Goal: Check status: Check status

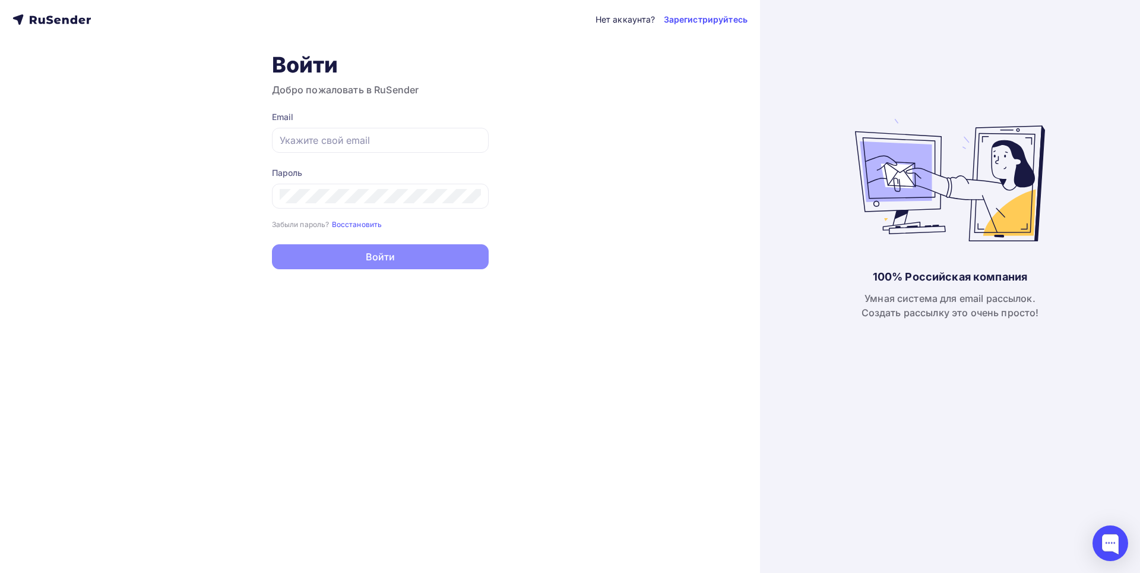
type input "[EMAIL_ADDRESS][DOMAIN_NAME]"
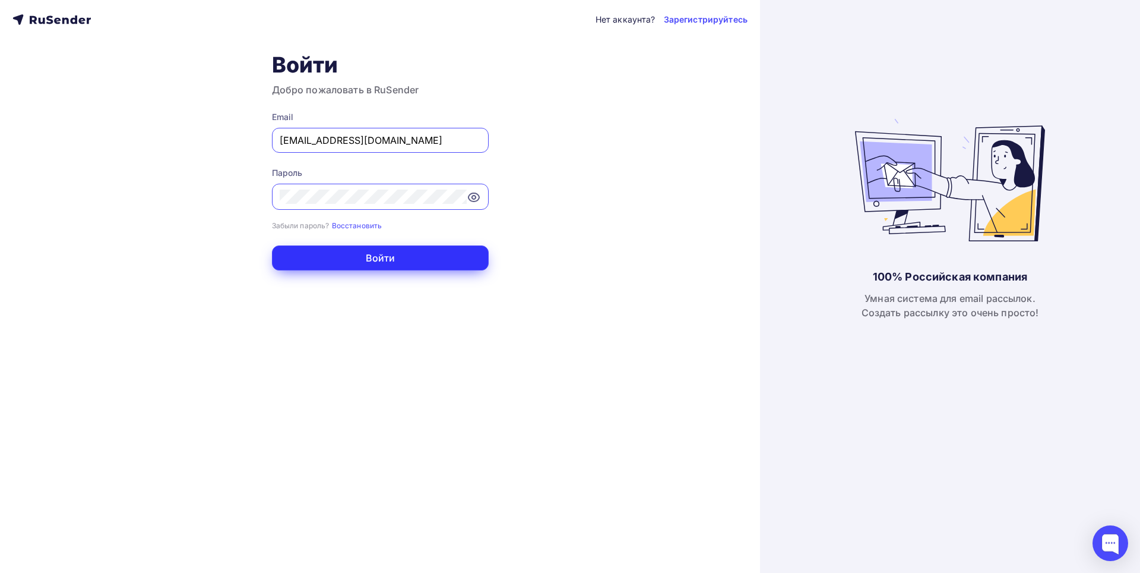
click at [344, 255] on button "Войти" at bounding box center [380, 257] width 217 height 25
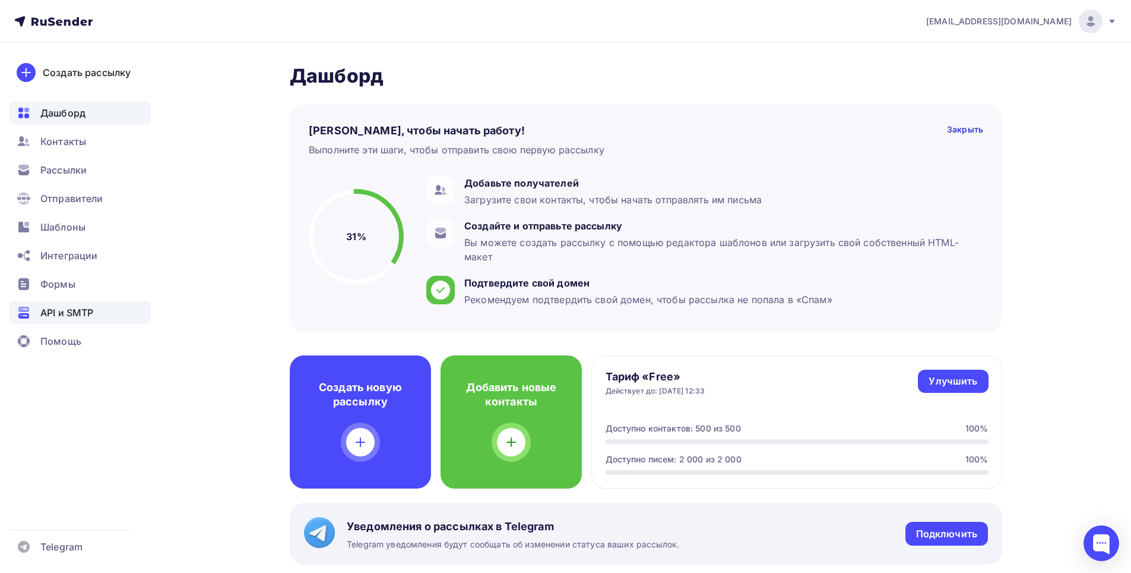
click at [71, 302] on div "API и SMTP" at bounding box center [80, 313] width 141 height 24
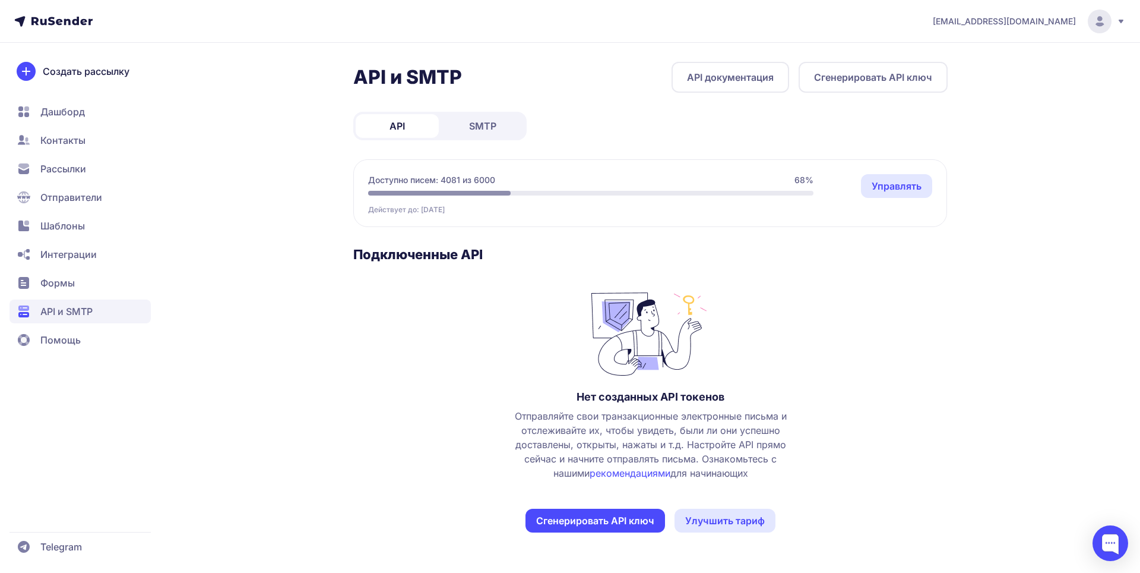
click at [474, 128] on span "SMTP" at bounding box center [482, 126] width 27 height 14
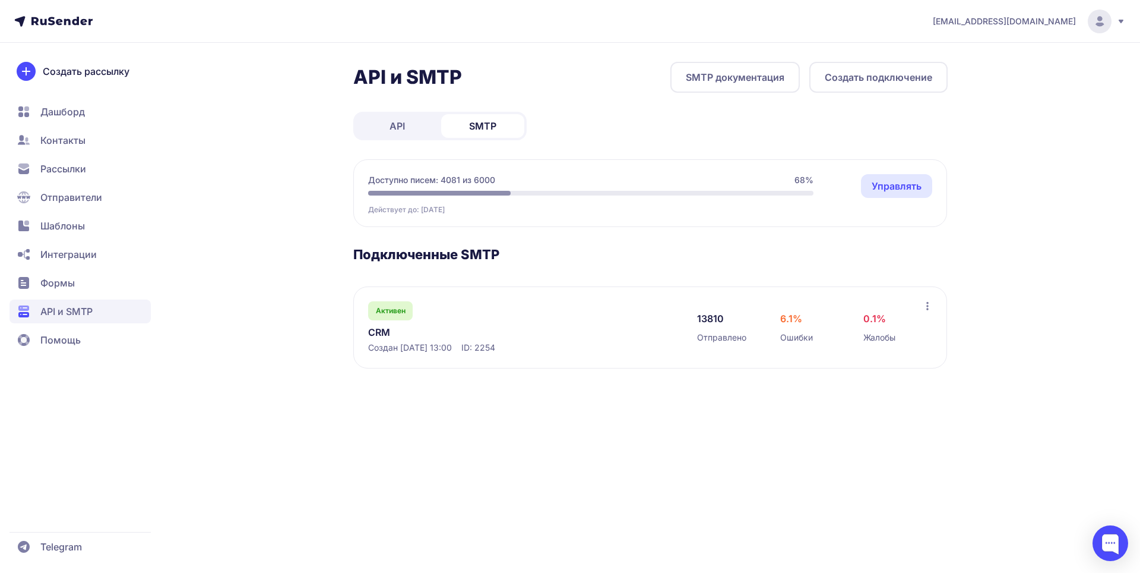
click at [388, 333] on link "CRM" at bounding box center [490, 332] width 244 height 14
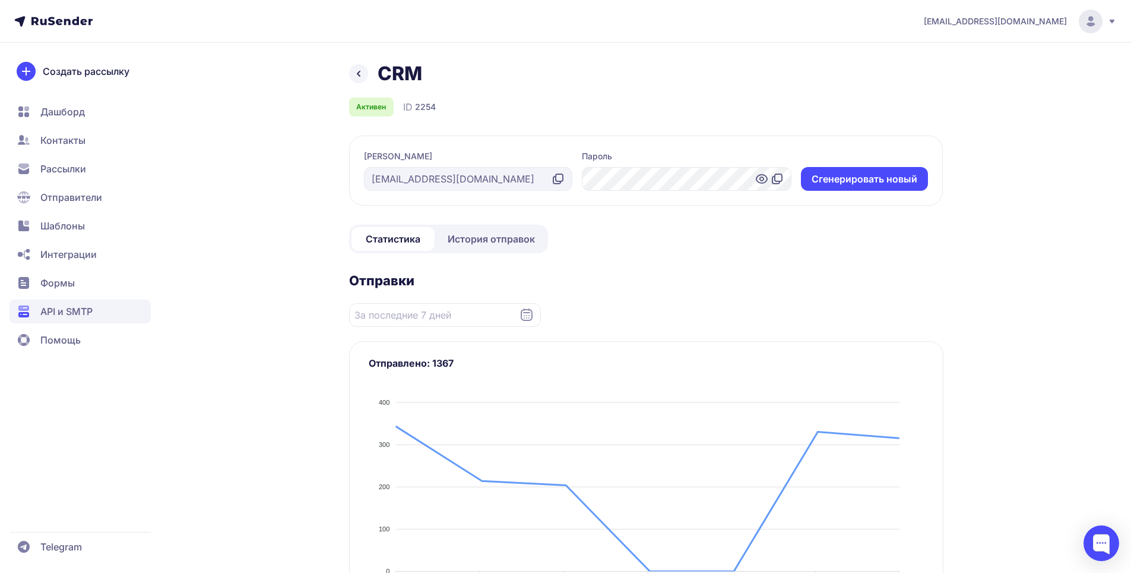
click at [463, 242] on span "История отправок" at bounding box center [491, 239] width 87 height 14
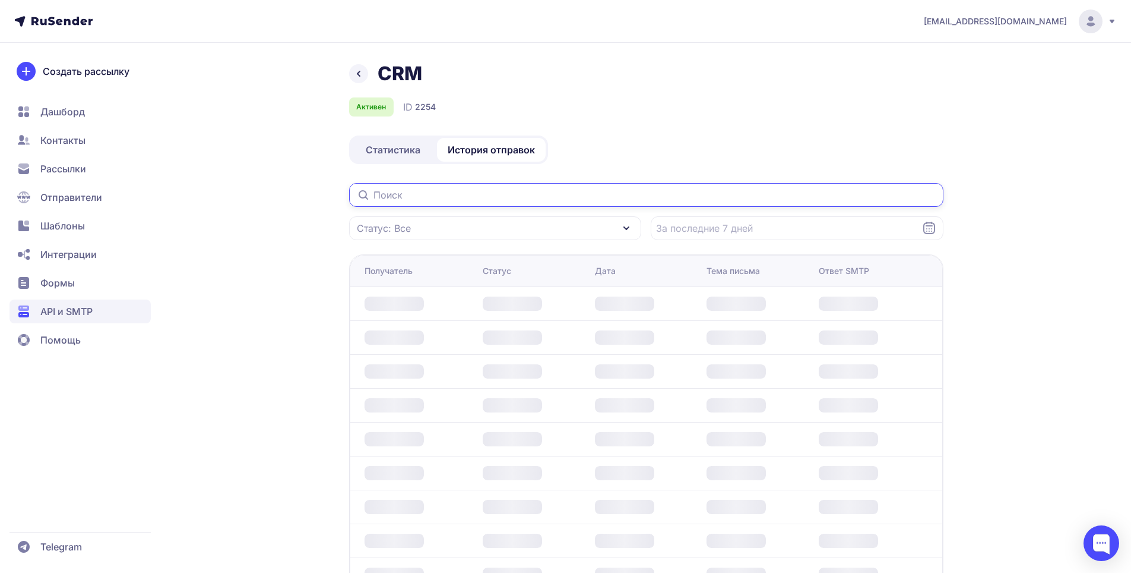
click at [416, 186] on input "text" at bounding box center [646, 195] width 595 height 24
paste input "zstg@stg.sibur.ru"
type input "zstg@stg.sibur.ru"
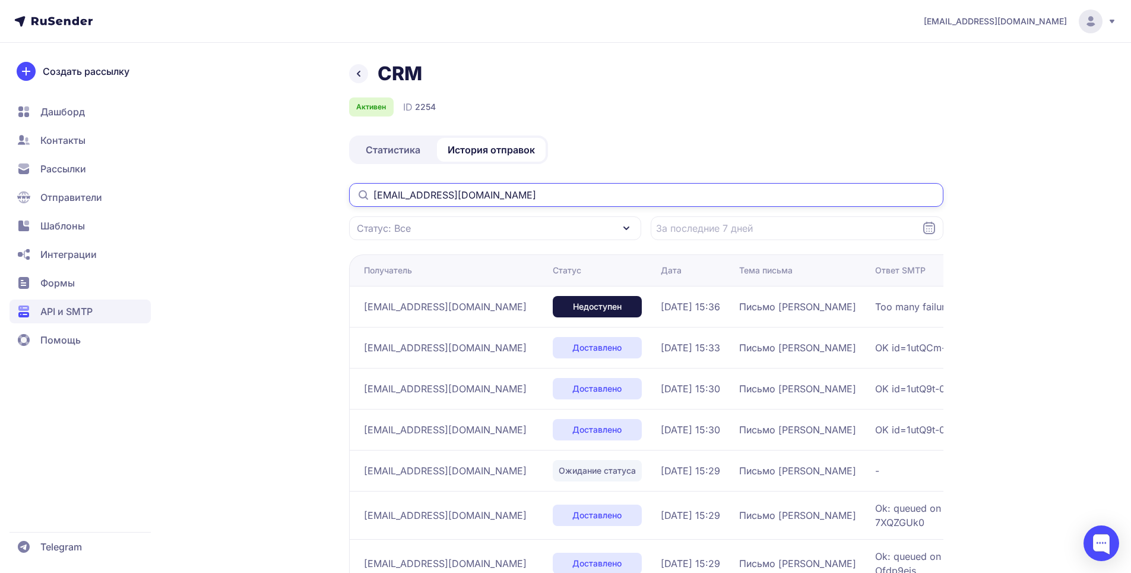
drag, startPoint x: 476, startPoint y: 191, endPoint x: 328, endPoint y: 194, distance: 148.5
click at [328, 194] on div "CRM Активен ID 2254 Статистика История отправок zstg@stg.sibur.ru Статус: Все П…" at bounding box center [565, 422] width 855 height 721
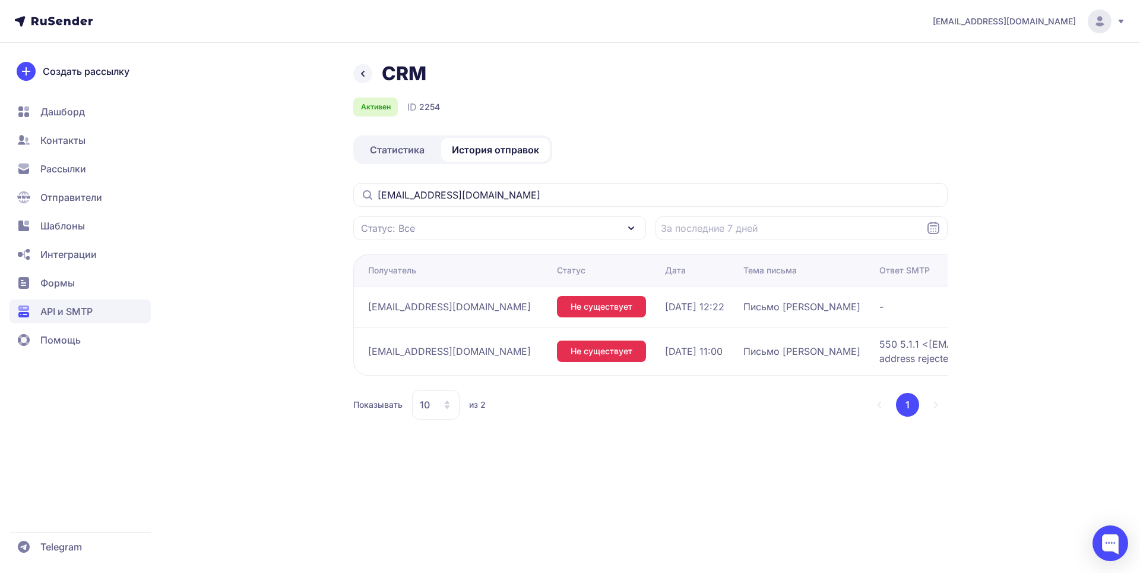
click at [303, 437] on div "CRM Активен ID 2254 Статистика История отправок zstg@stg.sibur.ru Статус: Все П…" at bounding box center [570, 255] width 855 height 386
click at [782, 156] on div "CRM Активен ID 2254 Статистика История отправок zstg@stg.sibur.ru Статус: Все П…" at bounding box center [650, 255] width 595 height 386
click at [1029, 189] on div "bfmiloserdie@yandex.ru CRM Активен ID 2254 Статистика История отправок zstg@stg…" at bounding box center [570, 286] width 1140 height 573
click at [626, 203] on input "zstg@stg.sibur.ru" at bounding box center [650, 195] width 595 height 24
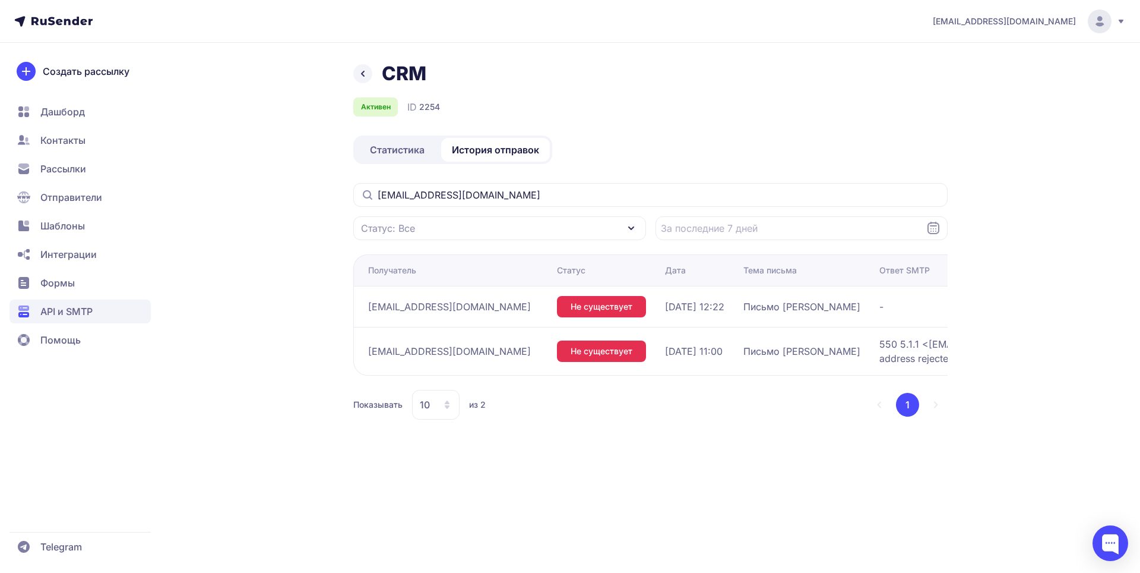
click at [733, 71] on div "CRM" at bounding box center [650, 74] width 595 height 24
